Goal: Find specific page/section: Find specific page/section

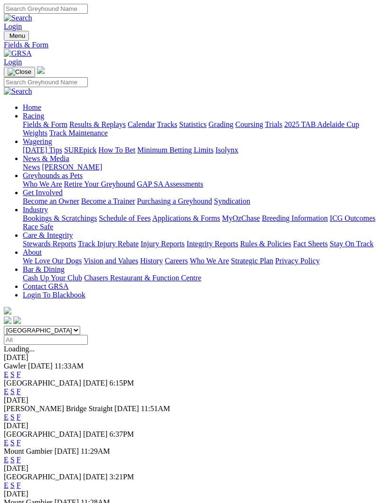
click at [21, 413] on link "F" at bounding box center [19, 417] width 4 height 8
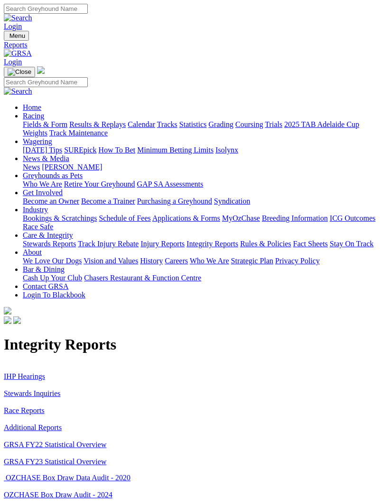
click at [51, 390] on link "Stewards Inquiries" at bounding box center [32, 394] width 57 height 8
click at [36, 372] on link "IHP Hearings" at bounding box center [24, 376] width 41 height 8
